Goal: Task Accomplishment & Management: Use online tool/utility

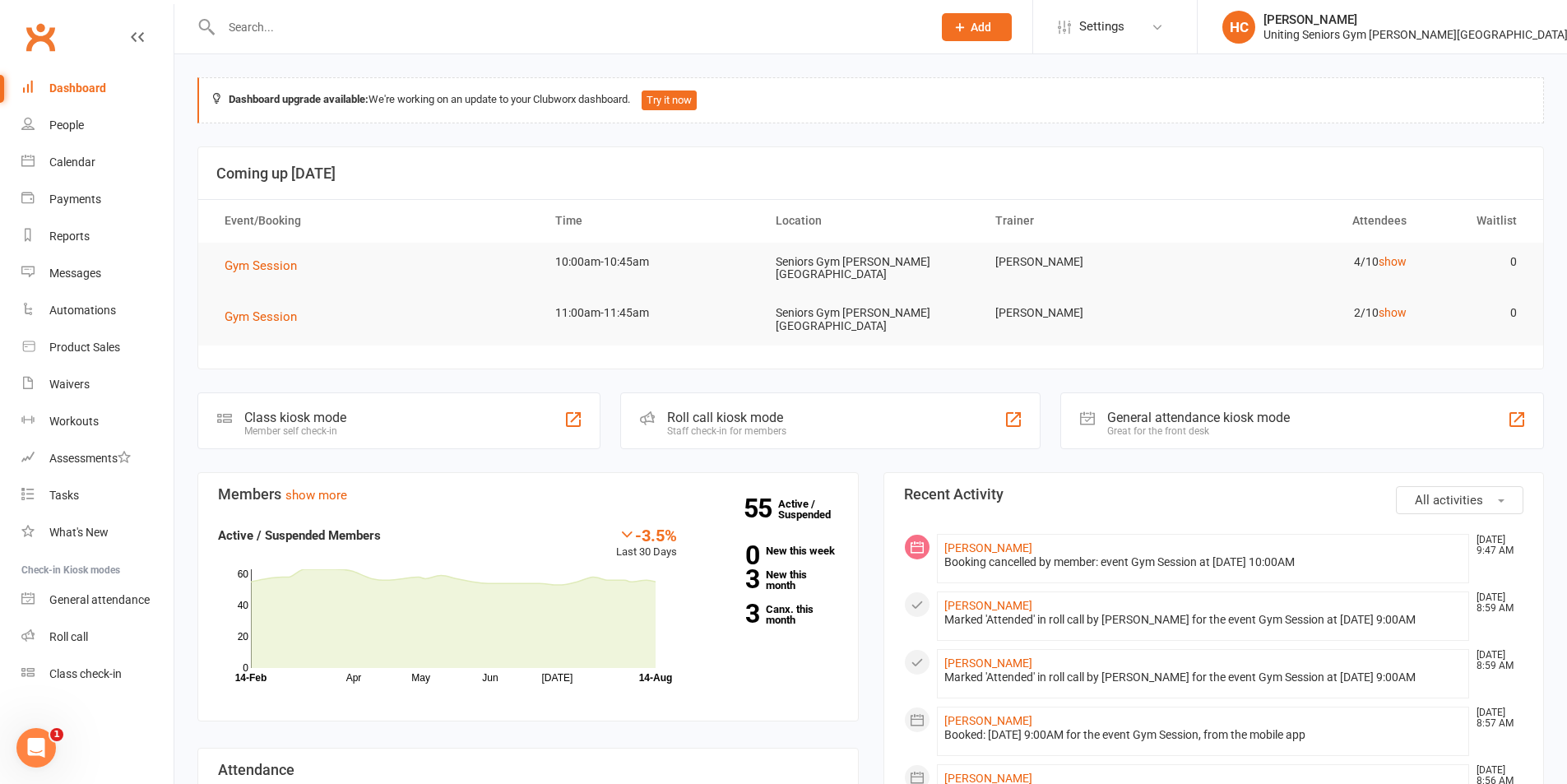
click at [818, 422] on div "Roll call kiosk mode Staff check-in for members" at bounding box center [831, 420] width 421 height 57
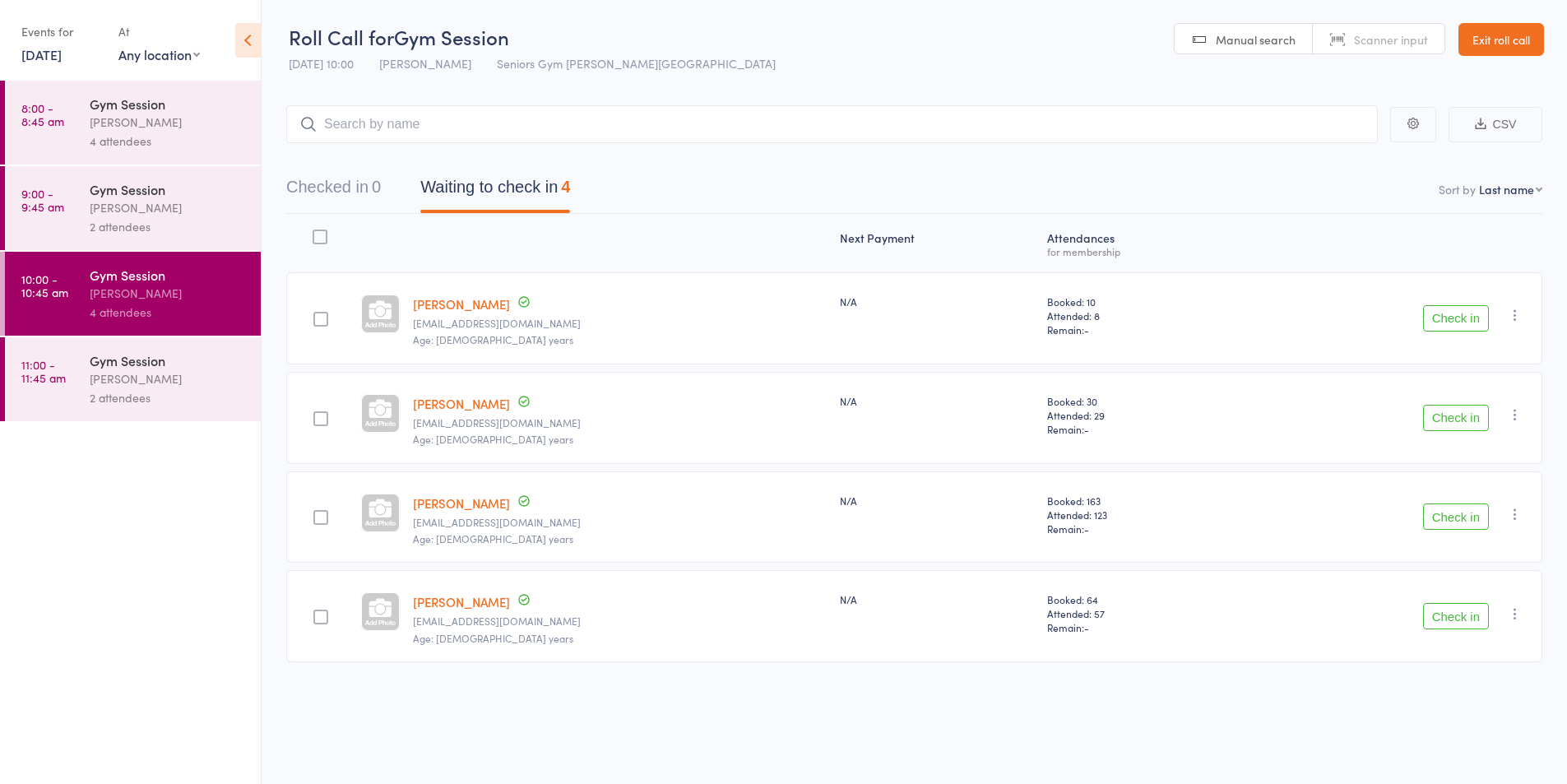
click at [1434, 319] on button "Check in" at bounding box center [1455, 318] width 65 height 27
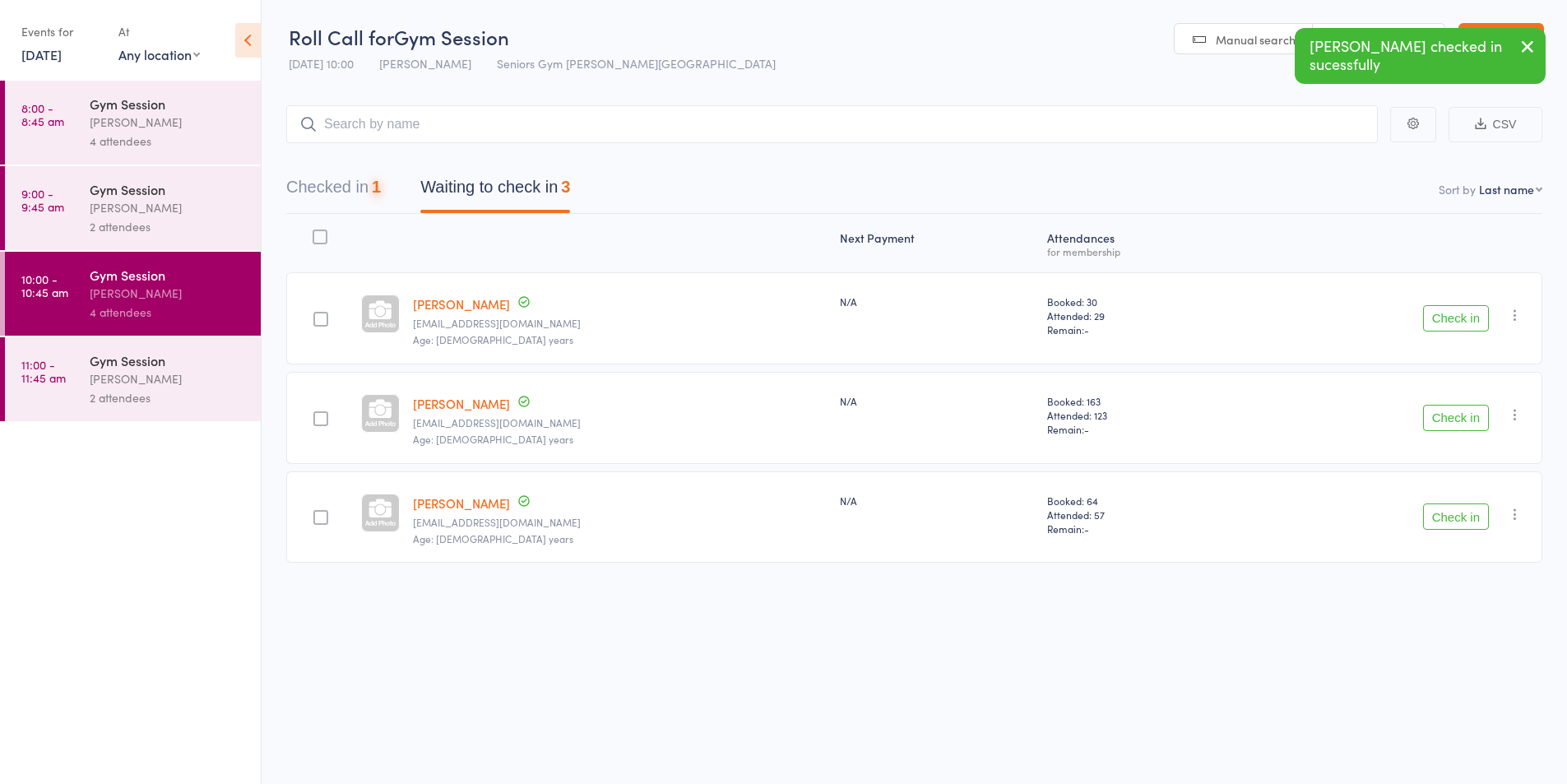
click at [1434, 319] on button "Check in" at bounding box center [1455, 318] width 65 height 27
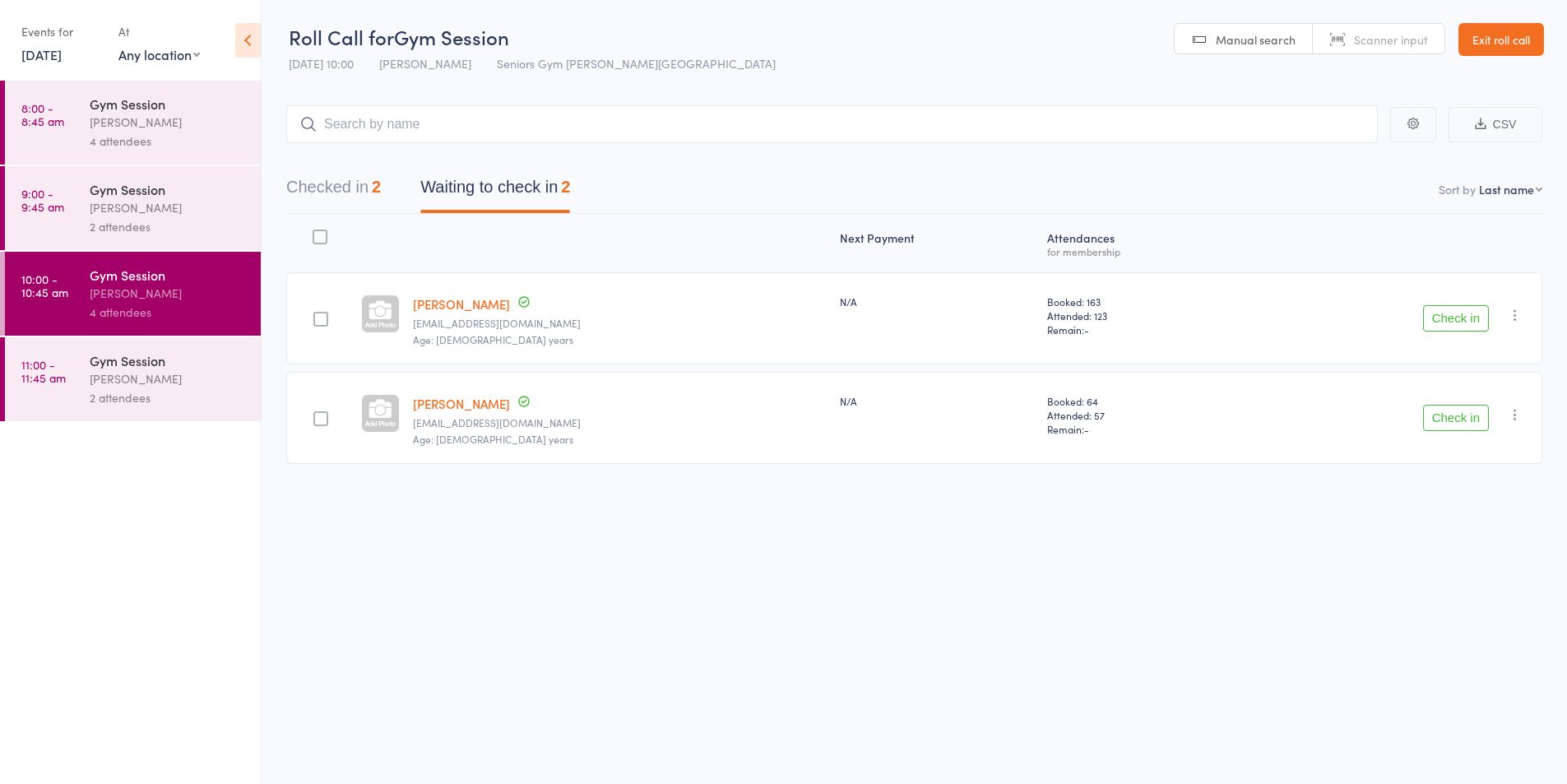
click at [1454, 310] on button "Check in" at bounding box center [1455, 318] width 65 height 27
